Goal: Transaction & Acquisition: Purchase product/service

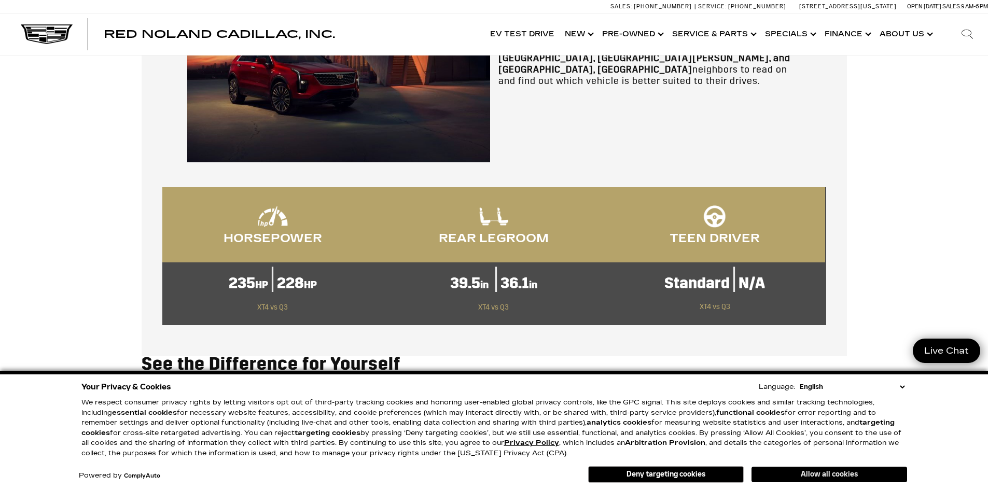
click at [816, 473] on button "Allow all cookies" at bounding box center [829, 475] width 156 height 16
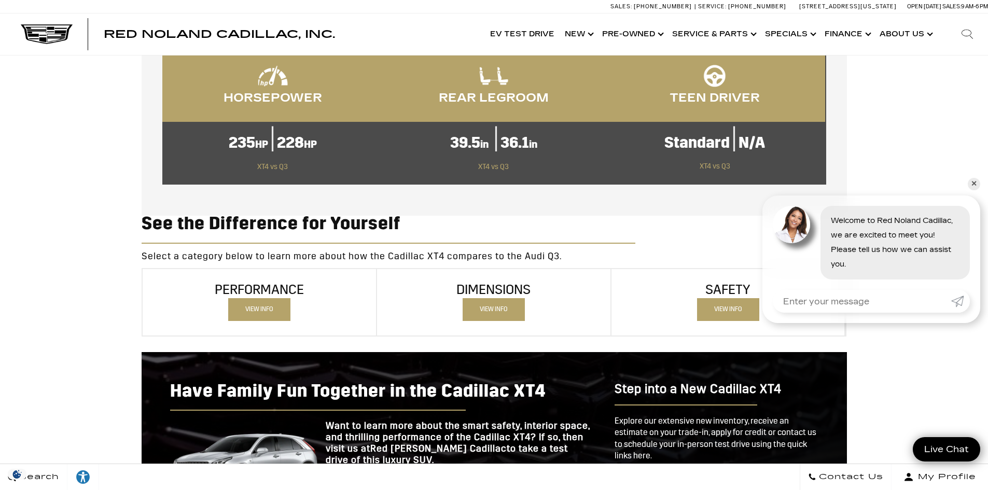
scroll to position [622, 0]
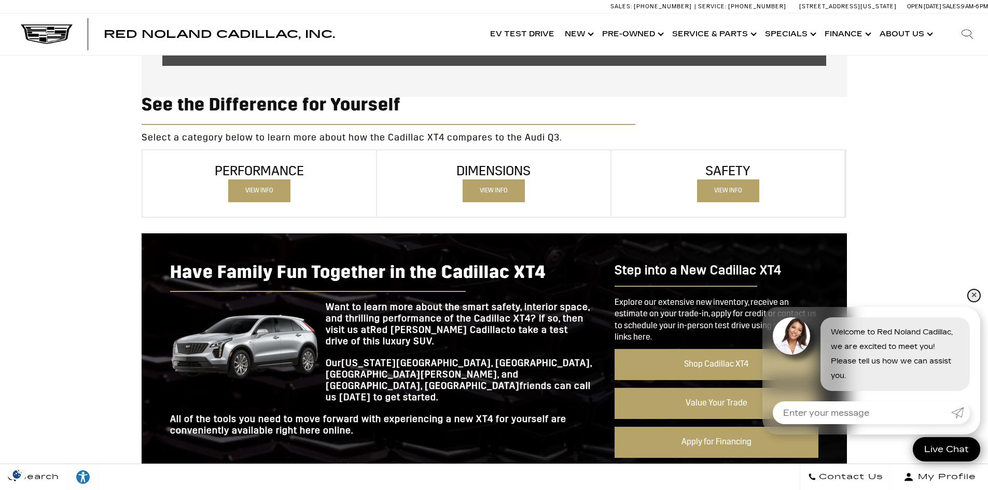
click at [972, 299] on link "✕" at bounding box center [974, 295] width 12 height 12
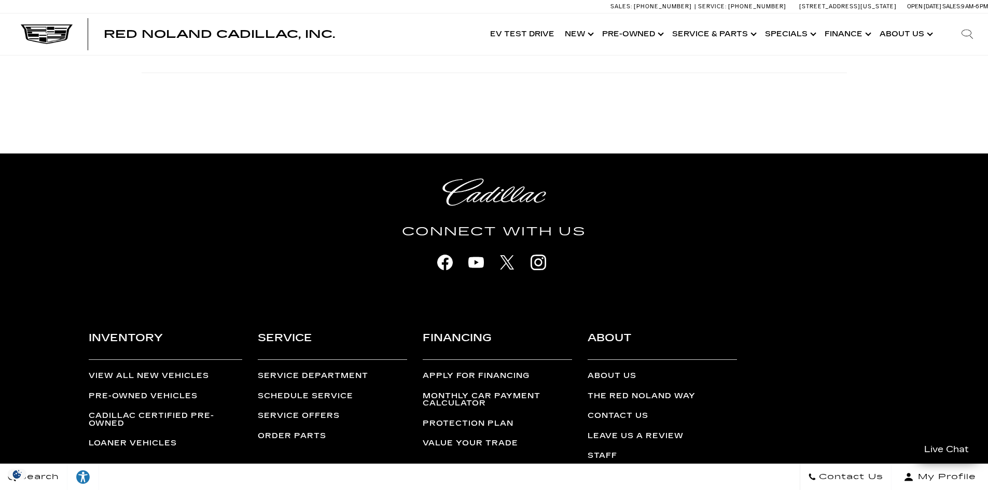
scroll to position [1230, 0]
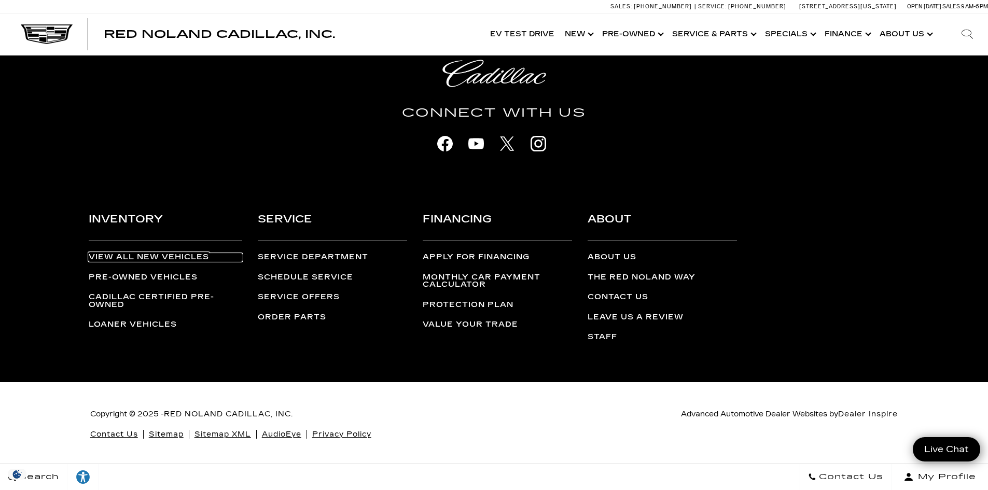
click at [137, 255] on link "View All New Vehicles" at bounding box center [165, 257] width 153 height 7
click at [143, 257] on link "View All New Vehicles" at bounding box center [165, 257] width 153 height 7
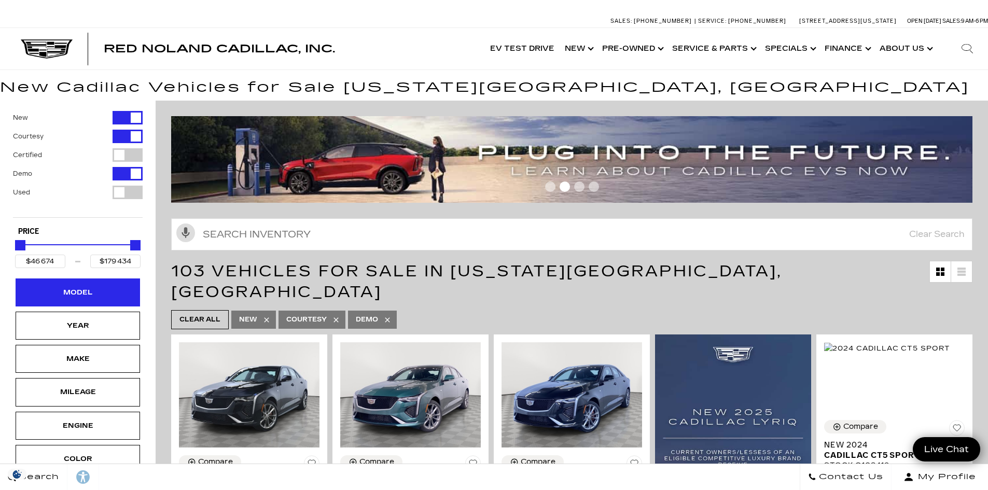
click at [92, 292] on div "Model" at bounding box center [78, 292] width 52 height 11
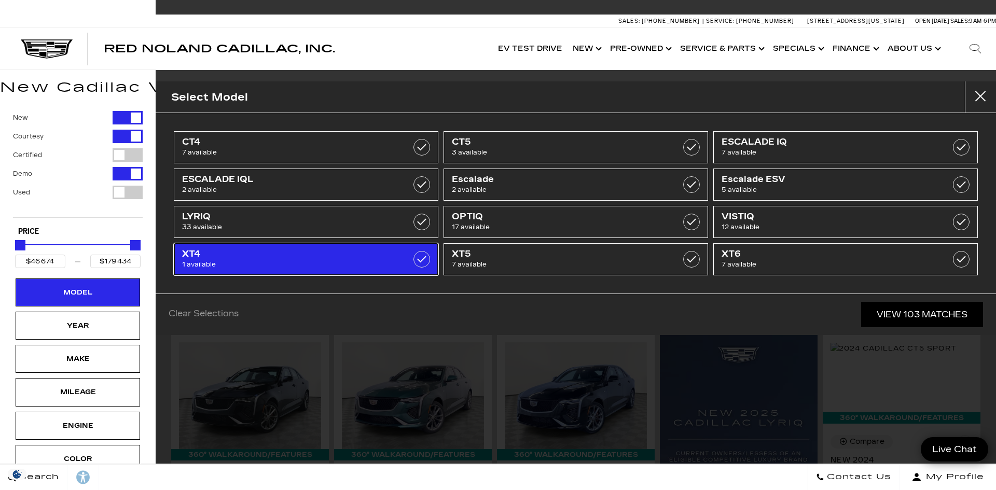
click at [263, 261] on span "1 available" at bounding box center [287, 264] width 211 height 10
type input "$54 845"
checkbox input "true"
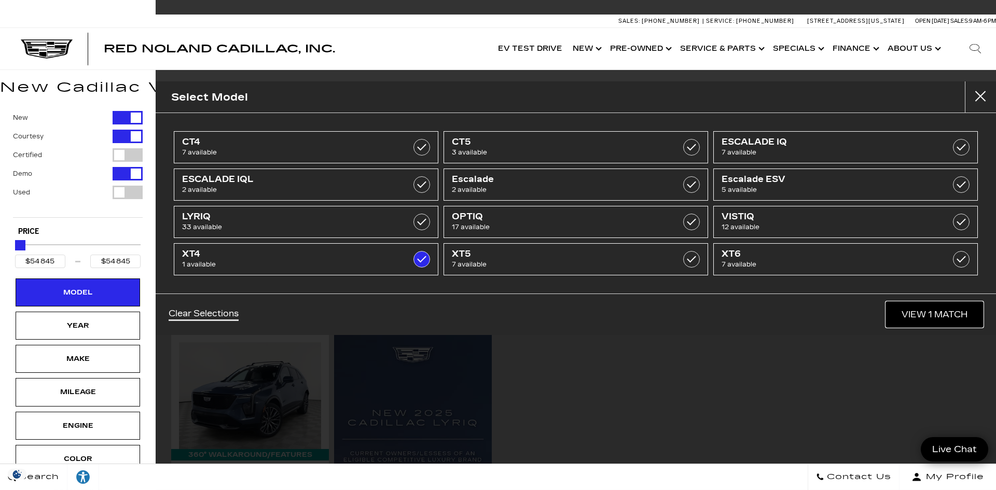
click at [920, 317] on link "View 1 Match" at bounding box center [934, 314] width 97 height 25
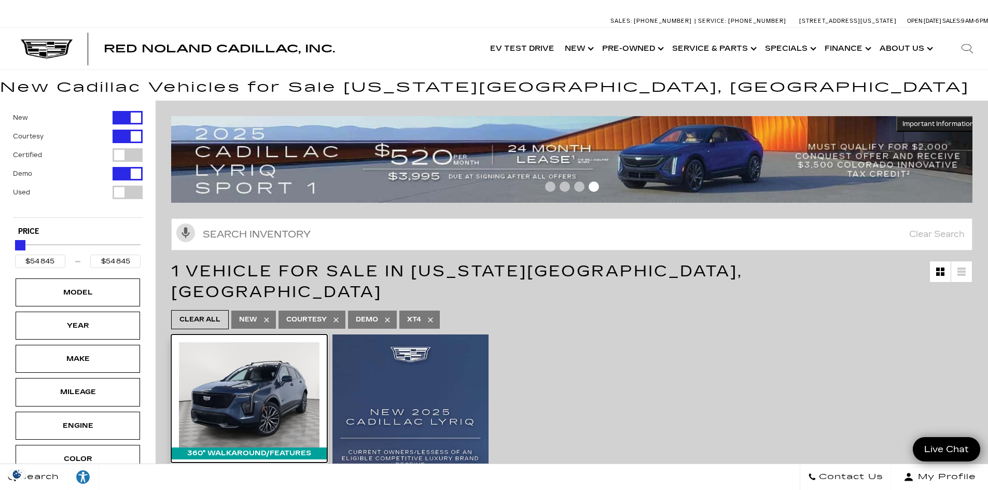
click at [209, 378] on img at bounding box center [249, 394] width 141 height 105
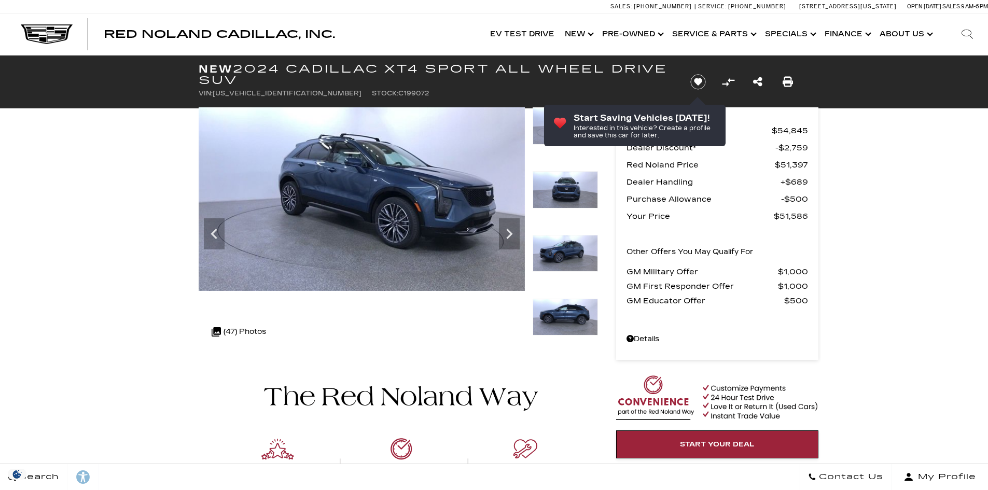
click at [505, 236] on icon "Next" at bounding box center [509, 233] width 21 height 21
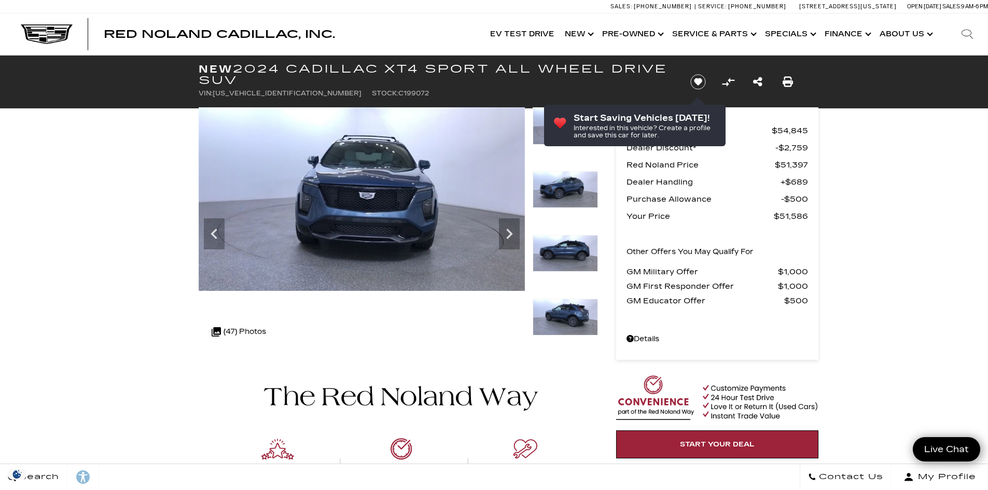
click at [505, 236] on icon "Next" at bounding box center [509, 233] width 21 height 21
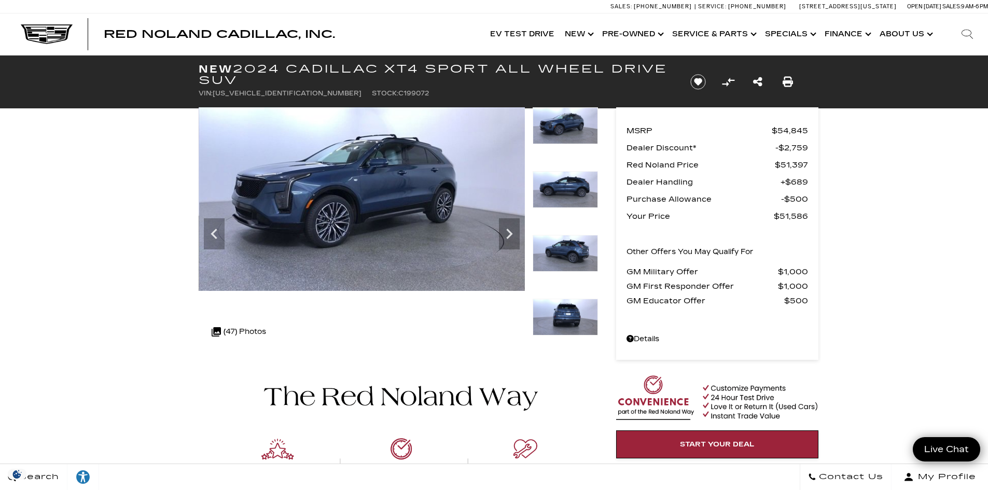
click at [506, 236] on icon "Next" at bounding box center [509, 233] width 21 height 21
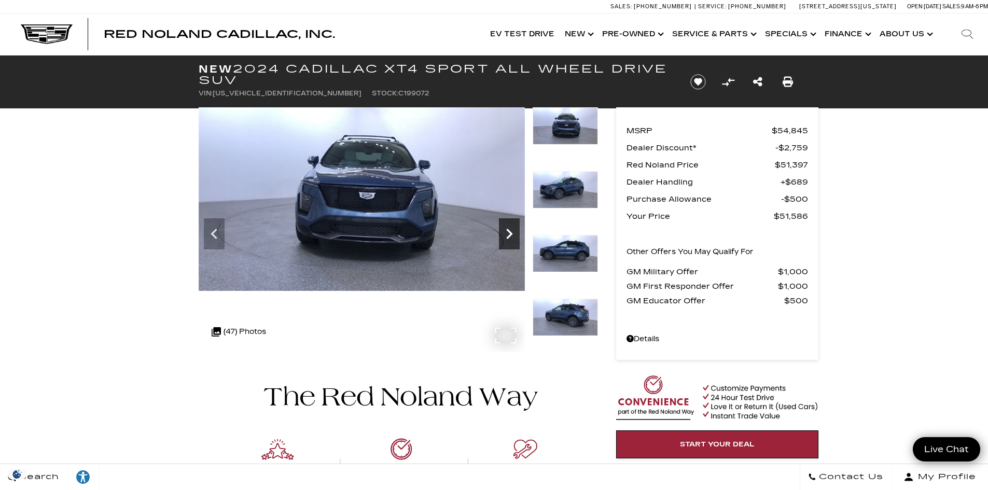
click at [506, 236] on icon "Next" at bounding box center [509, 233] width 21 height 21
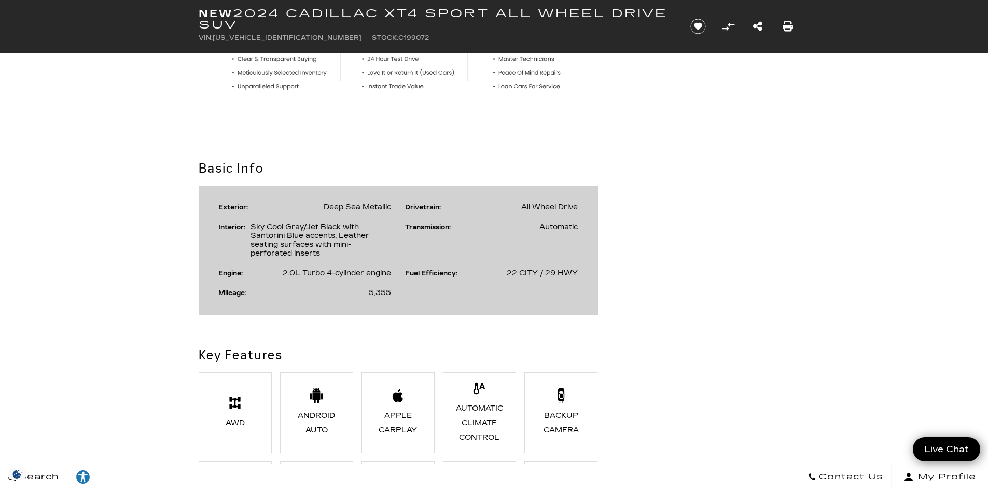
scroll to position [311, 0]
